Goal: Find specific page/section: Find specific page/section

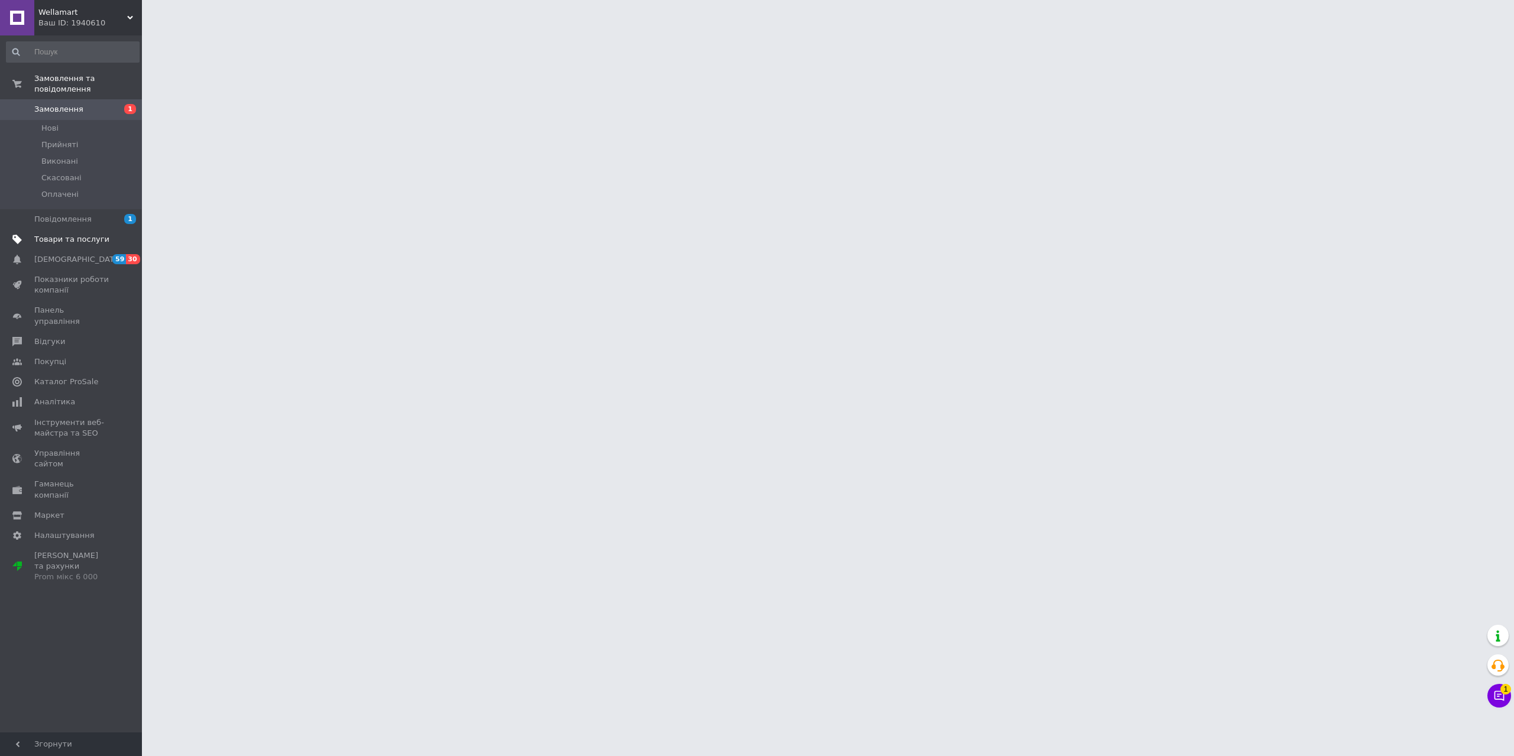
click at [62, 234] on span "Товари та послуги" at bounding box center [71, 239] width 75 height 11
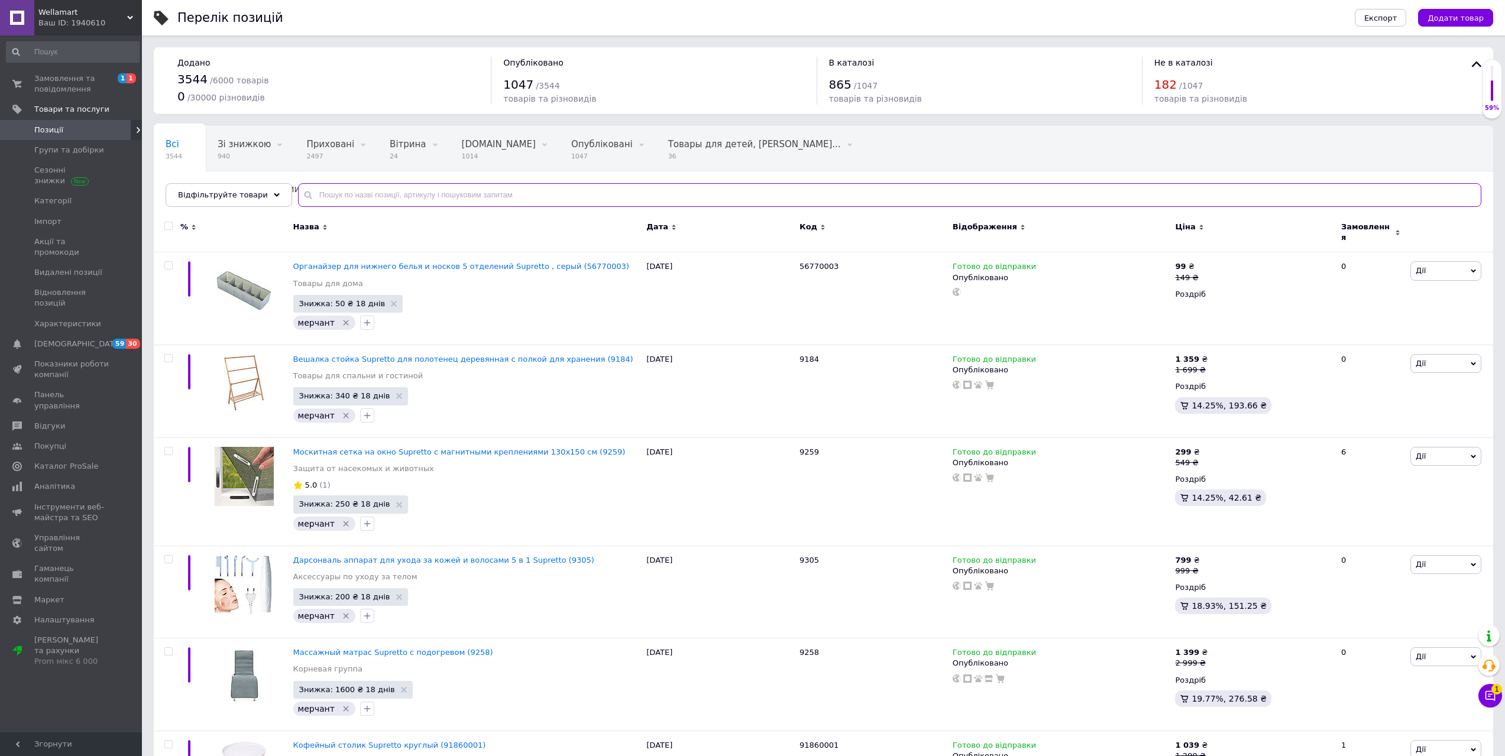
click at [408, 187] on input "text" at bounding box center [889, 195] width 1183 height 24
paste input "8023"
type input "8023"
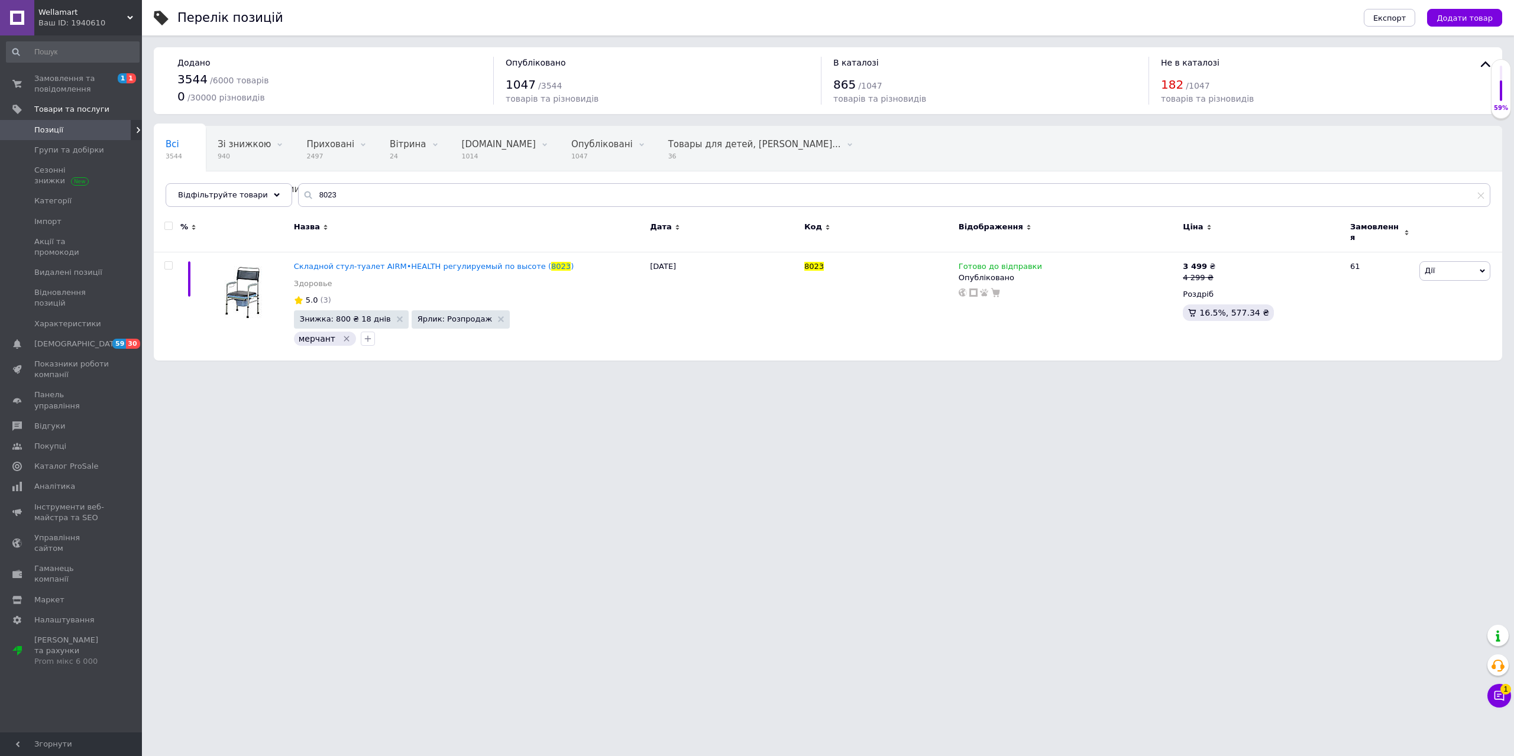
click at [117, 7] on span "Wellamart" at bounding box center [82, 12] width 89 height 11
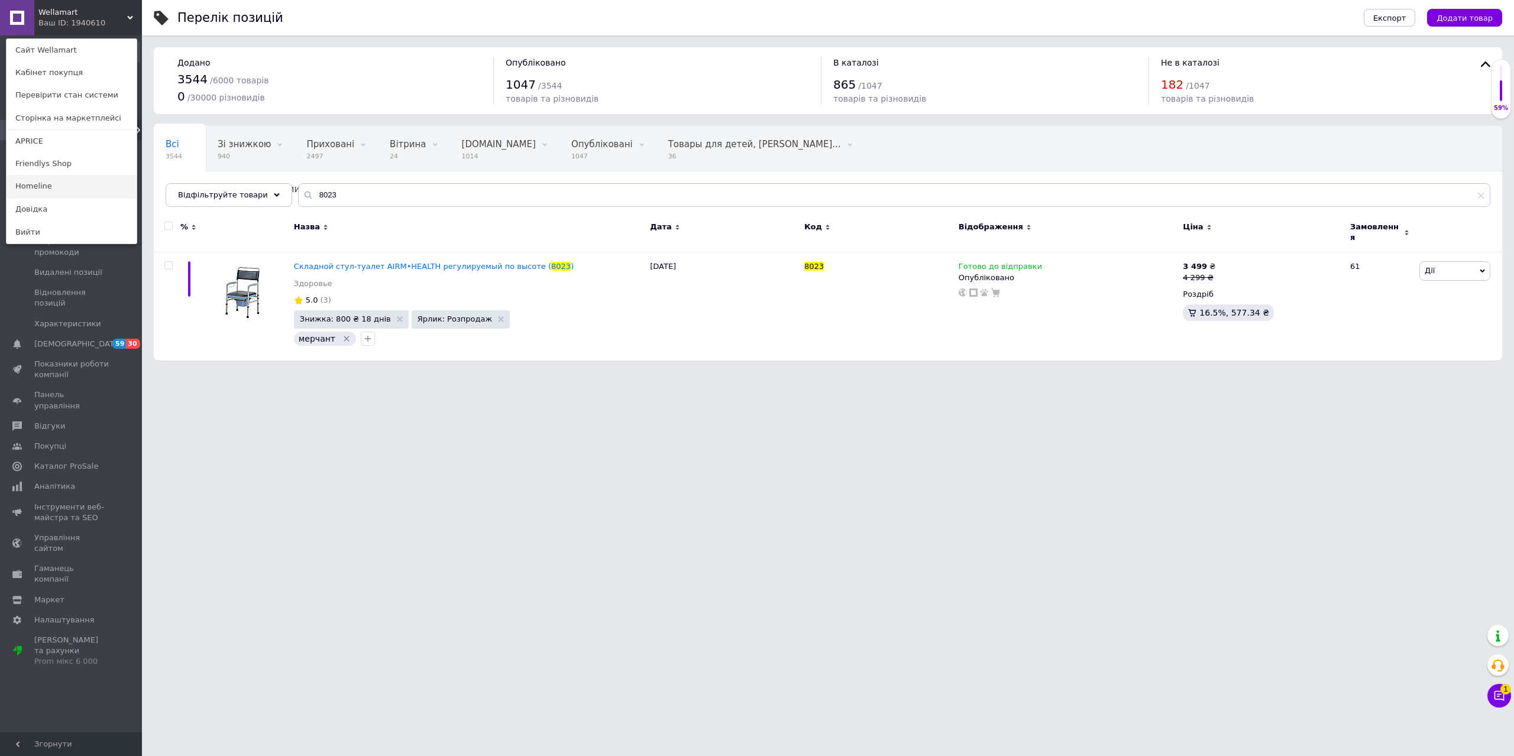
click at [33, 186] on link "Homeline" at bounding box center [72, 186] width 130 height 22
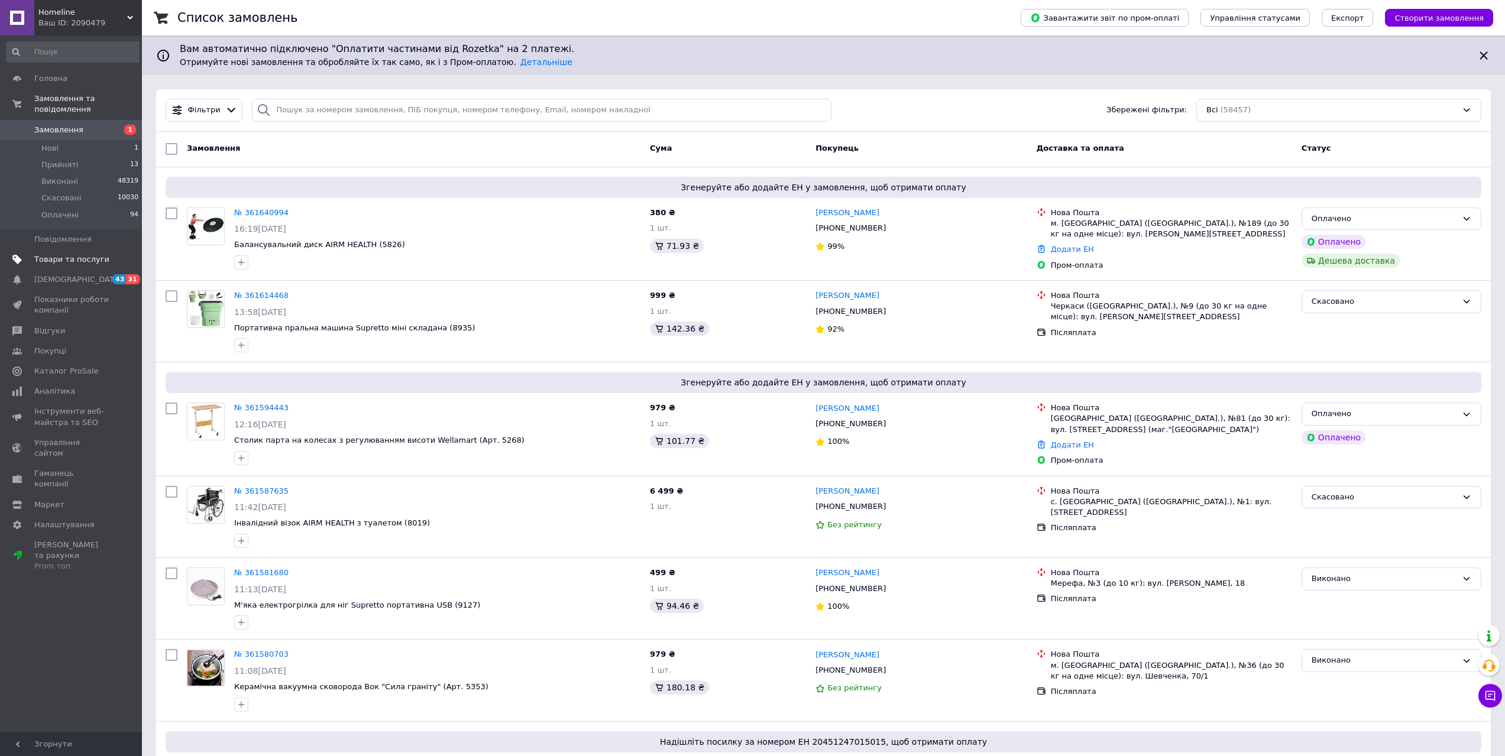
click at [63, 254] on span "Товари та послуги" at bounding box center [71, 259] width 75 height 11
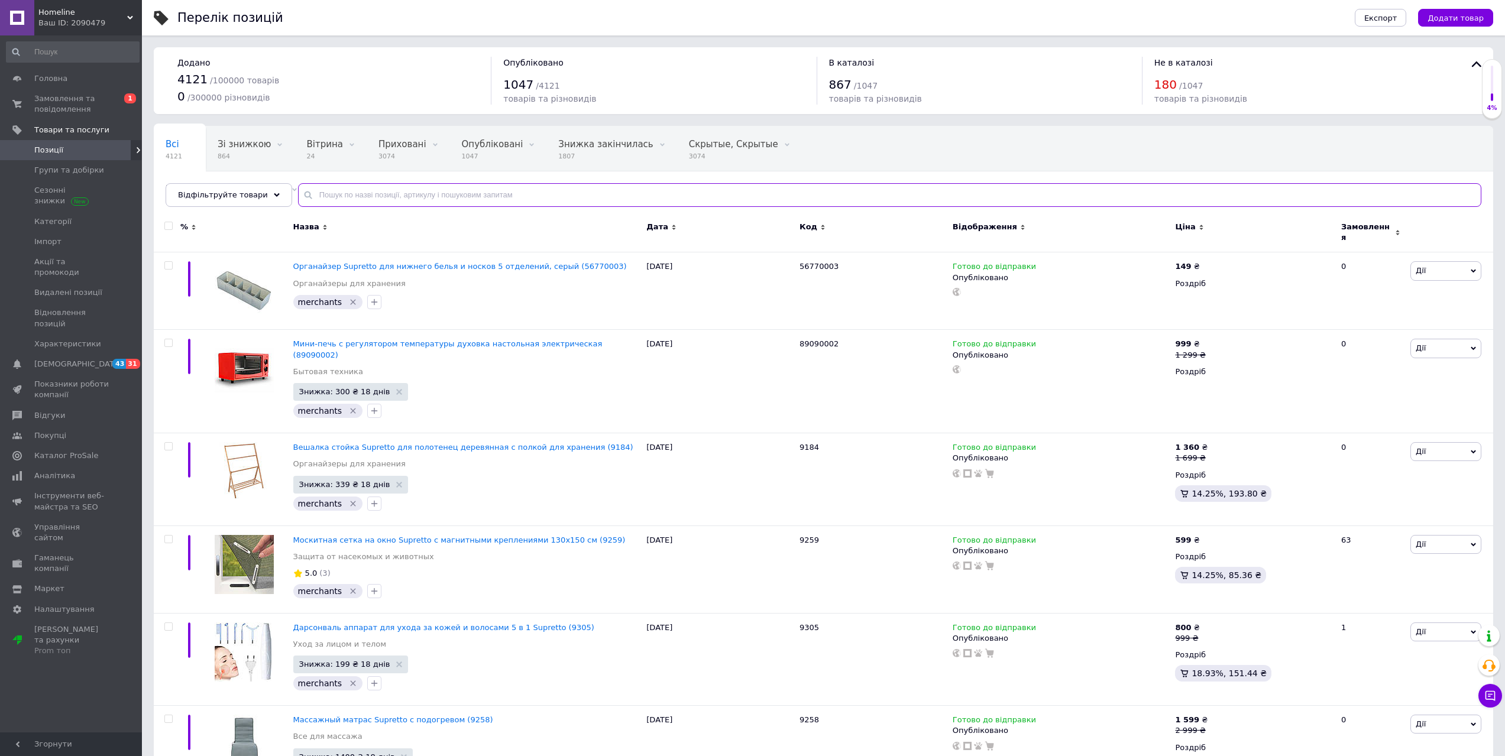
click at [342, 197] on input "text" at bounding box center [889, 195] width 1183 height 24
paste input "8023"
type input "8023"
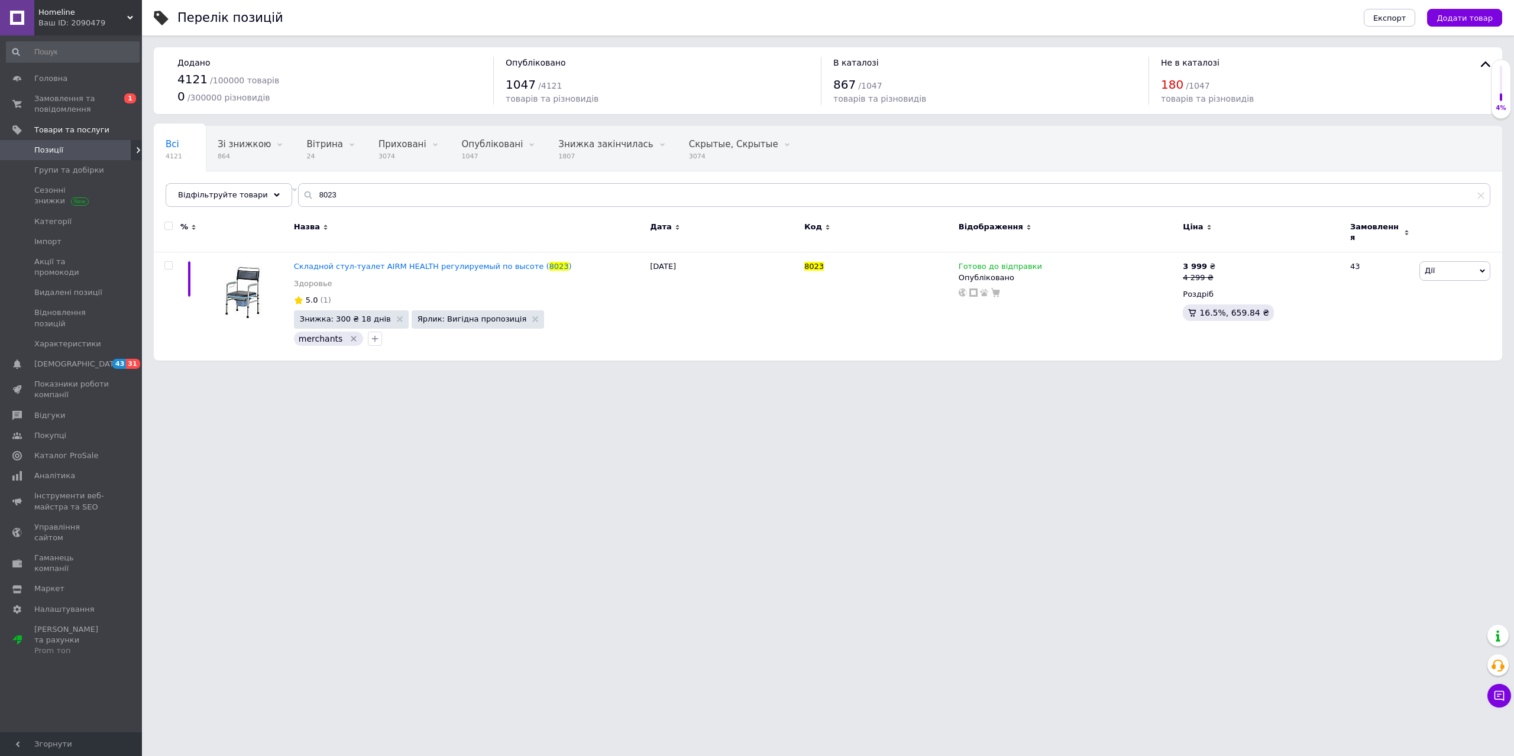
click at [115, 14] on span "Homeline" at bounding box center [82, 12] width 89 height 11
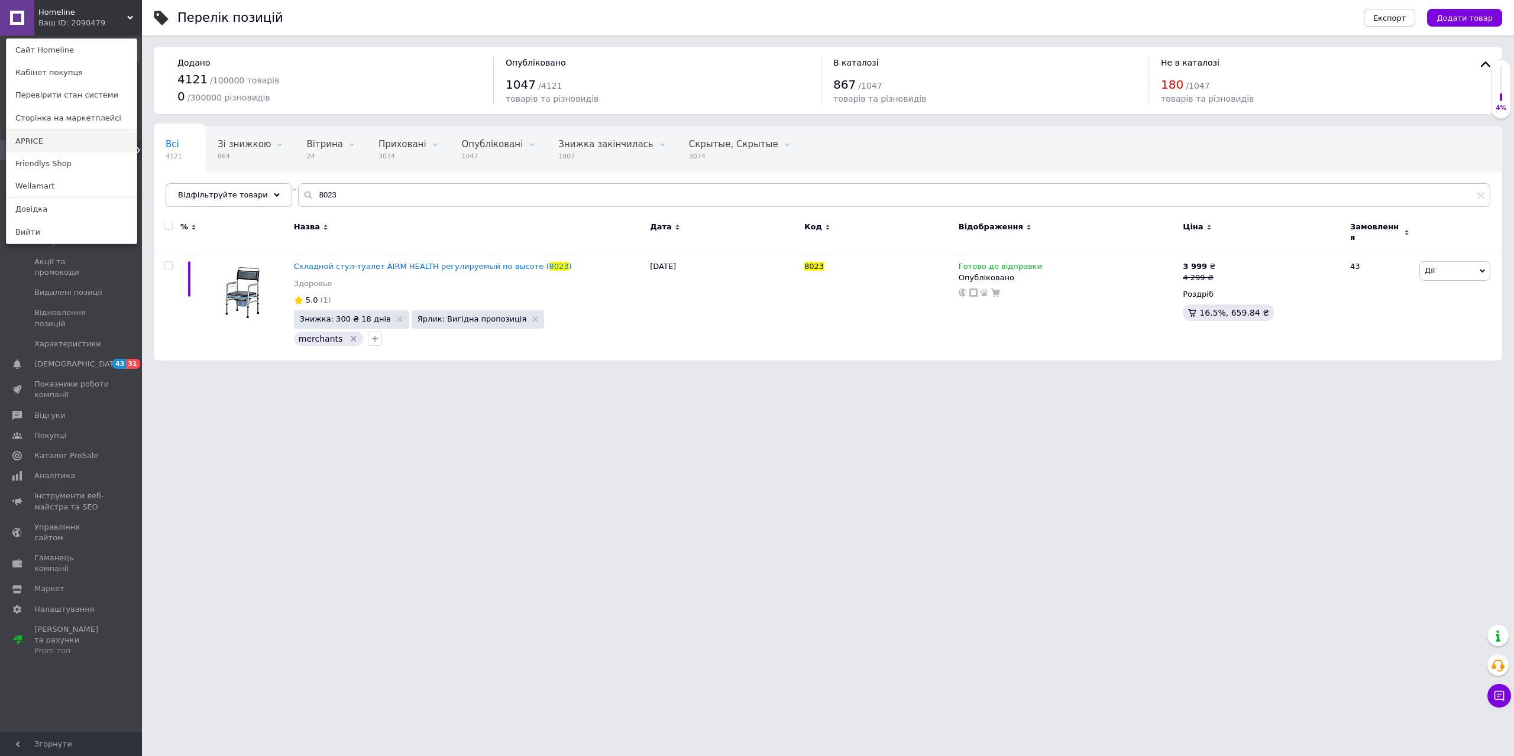
click at [34, 142] on link "APRICE" at bounding box center [72, 141] width 130 height 22
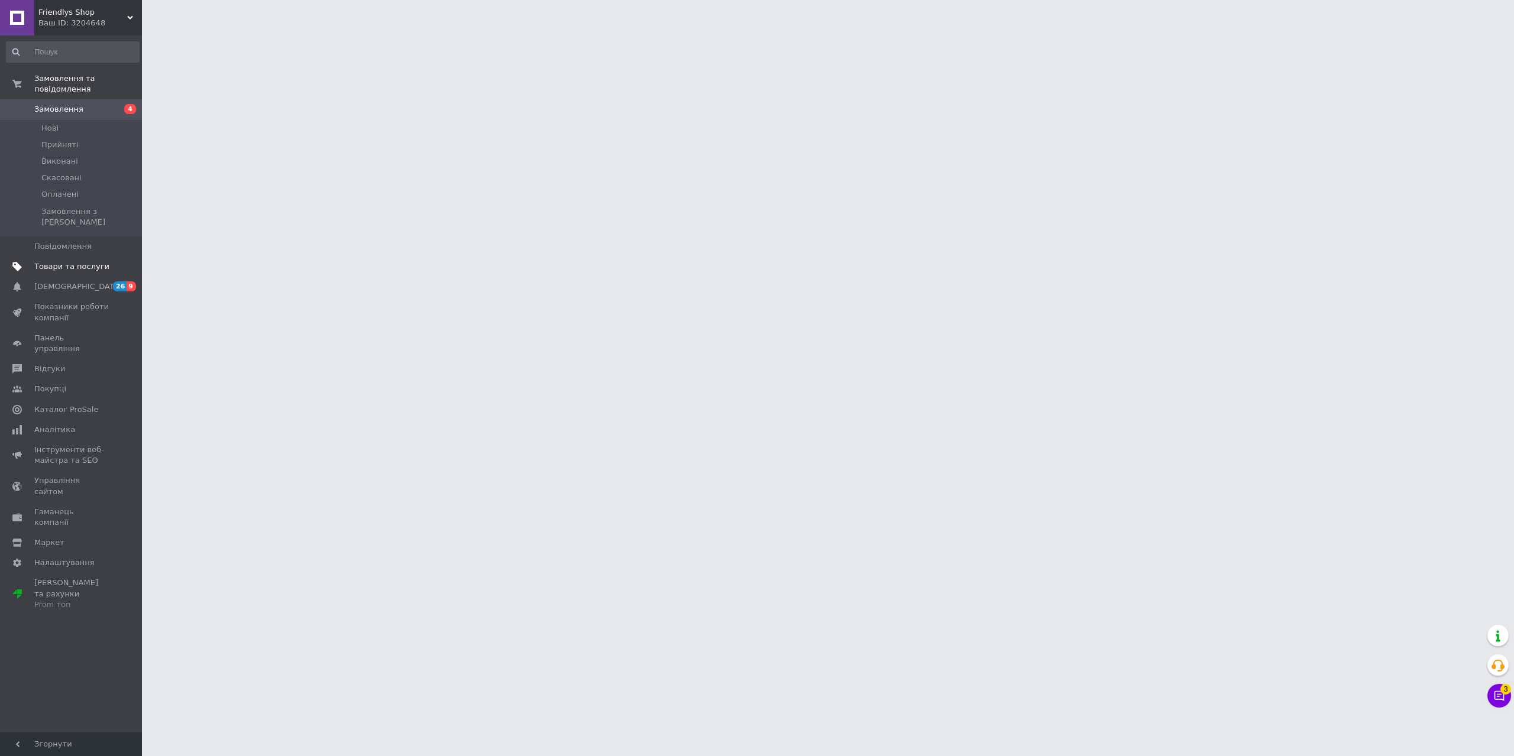
click at [79, 261] on span "Товари та послуги" at bounding box center [71, 266] width 75 height 11
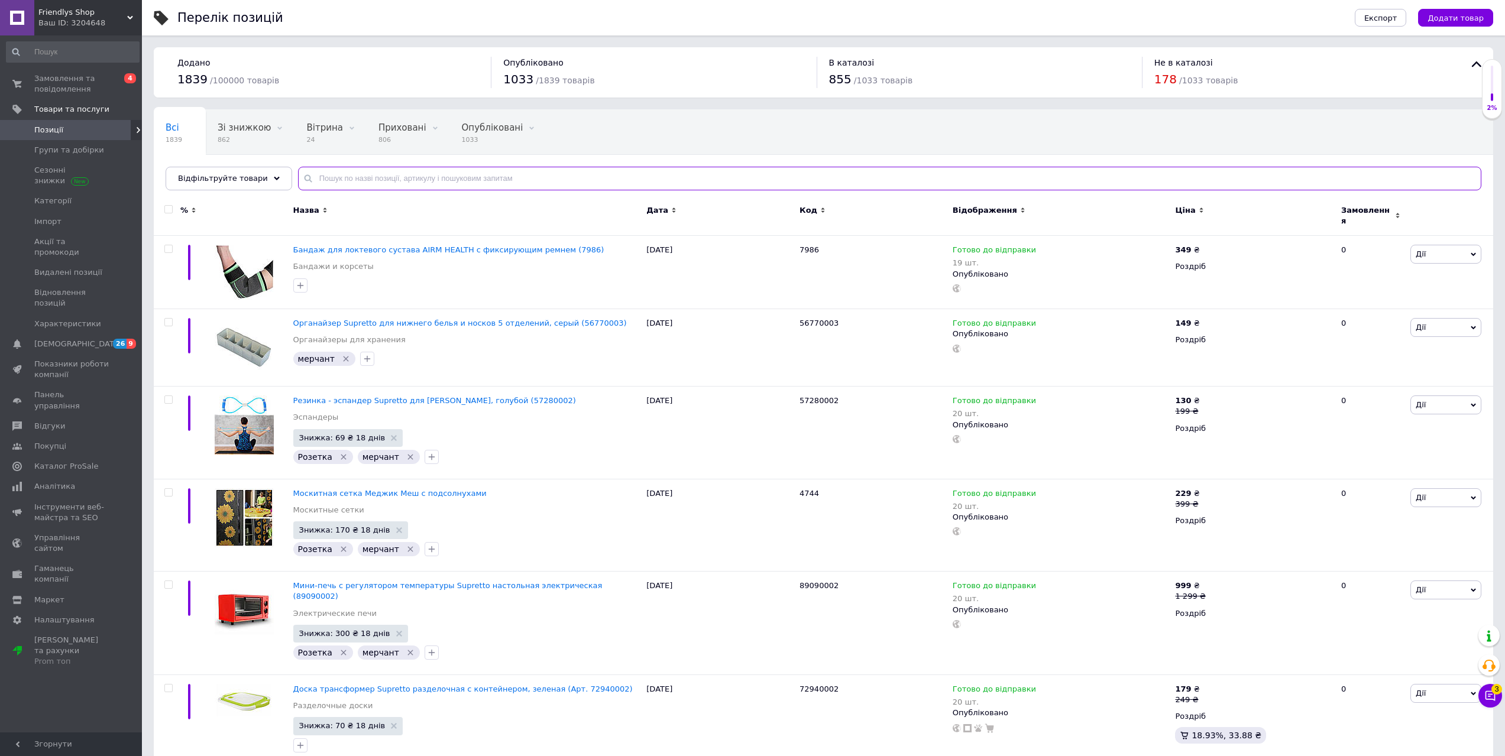
click at [370, 182] on input "text" at bounding box center [889, 179] width 1183 height 24
paste input "8023"
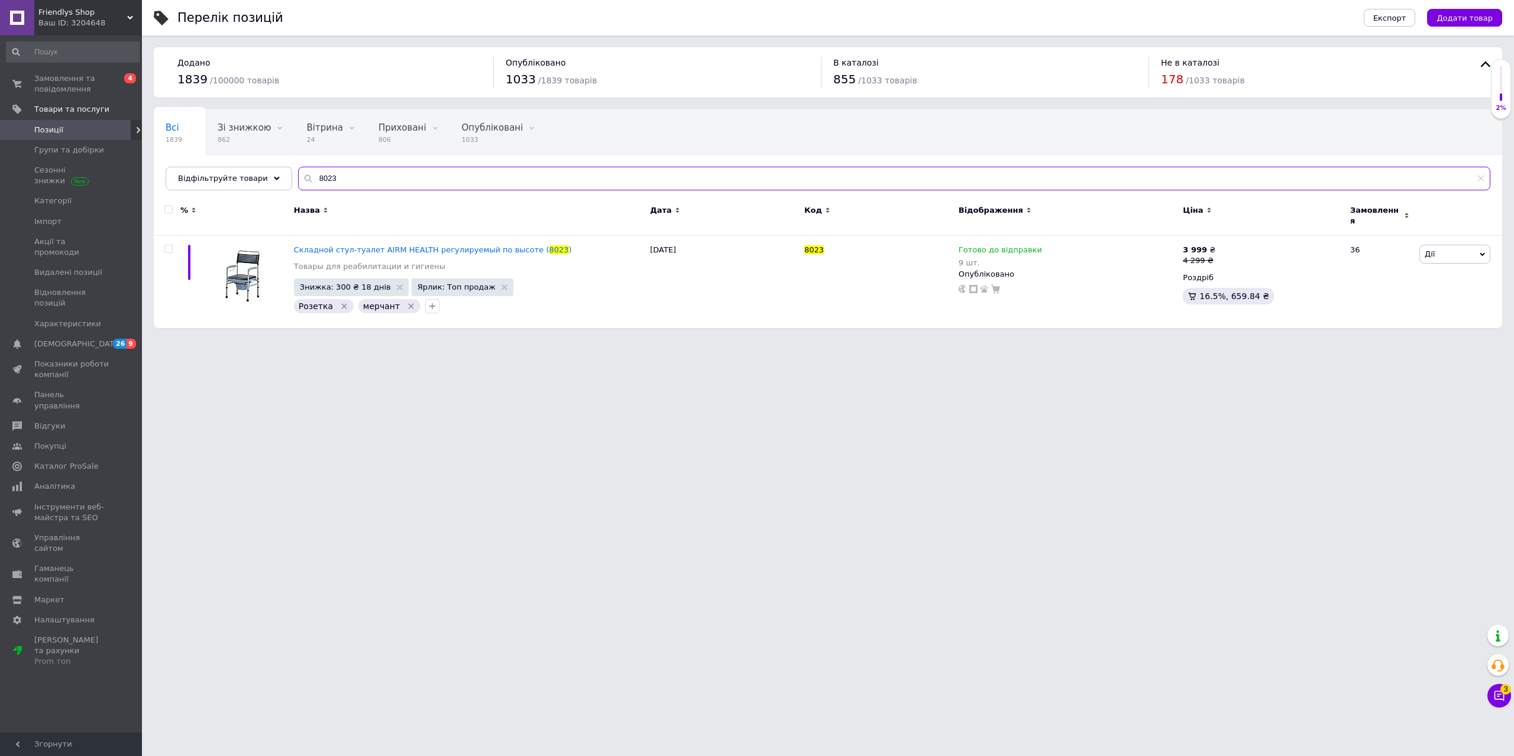
type input "8023"
